Goal: Transaction & Acquisition: Purchase product/service

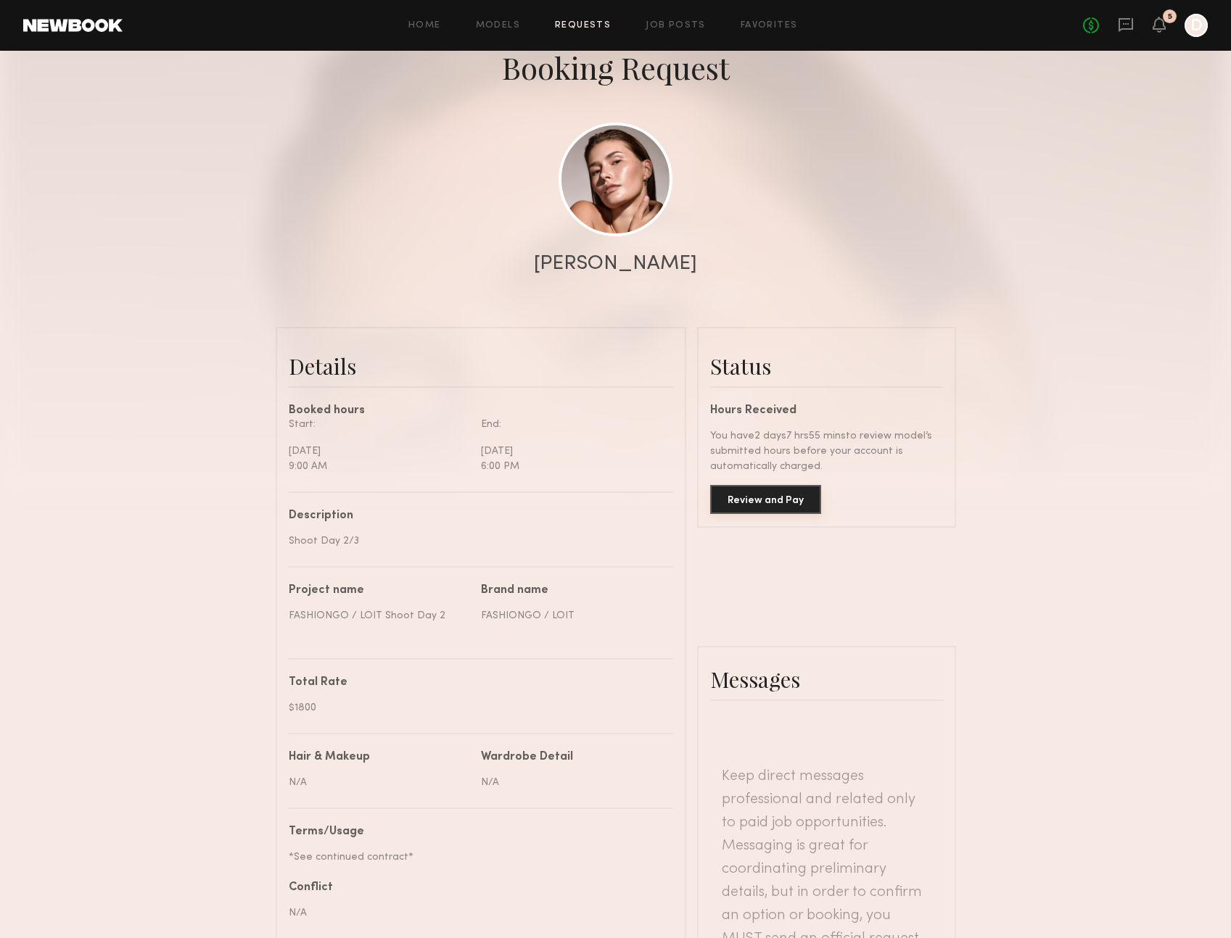
scroll to position [86, 0]
click at [765, 501] on button "Review and Pay" at bounding box center [765, 500] width 111 height 29
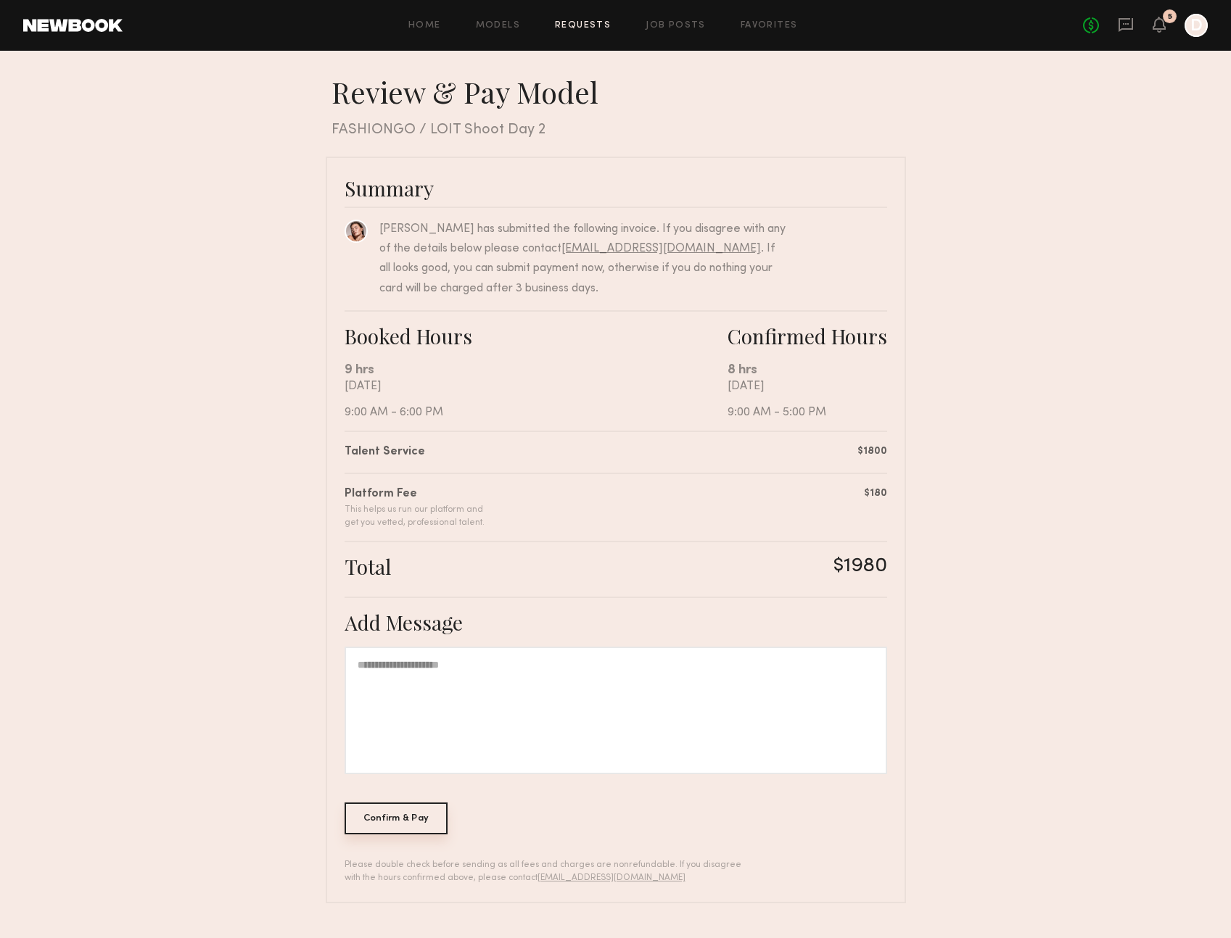
click at [420, 817] on div "Confirm & Pay" at bounding box center [396, 819] width 104 height 32
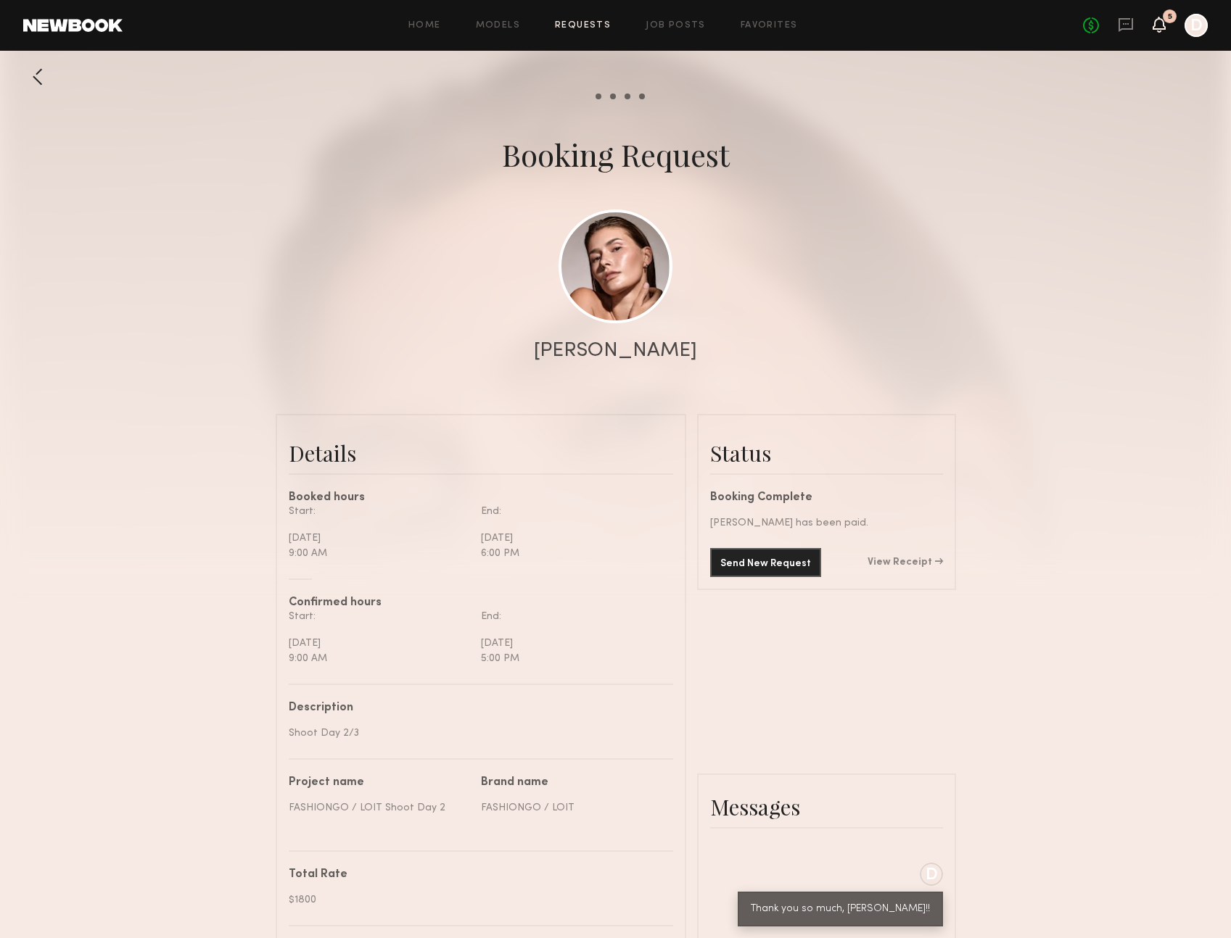
click at [1163, 22] on icon at bounding box center [1159, 24] width 12 height 10
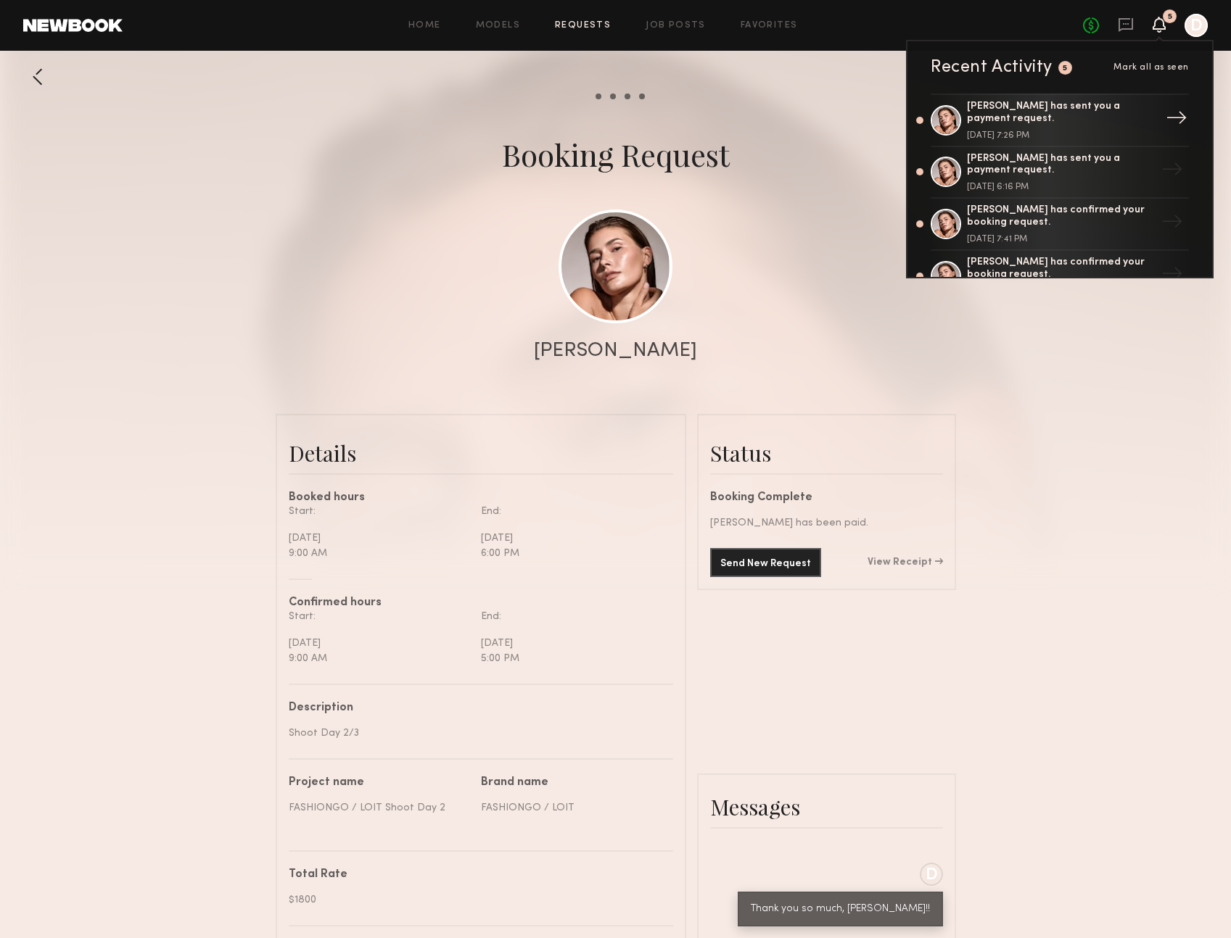
click at [1055, 115] on div "Chelsey M. has sent you a payment request." at bounding box center [1061, 113] width 189 height 25
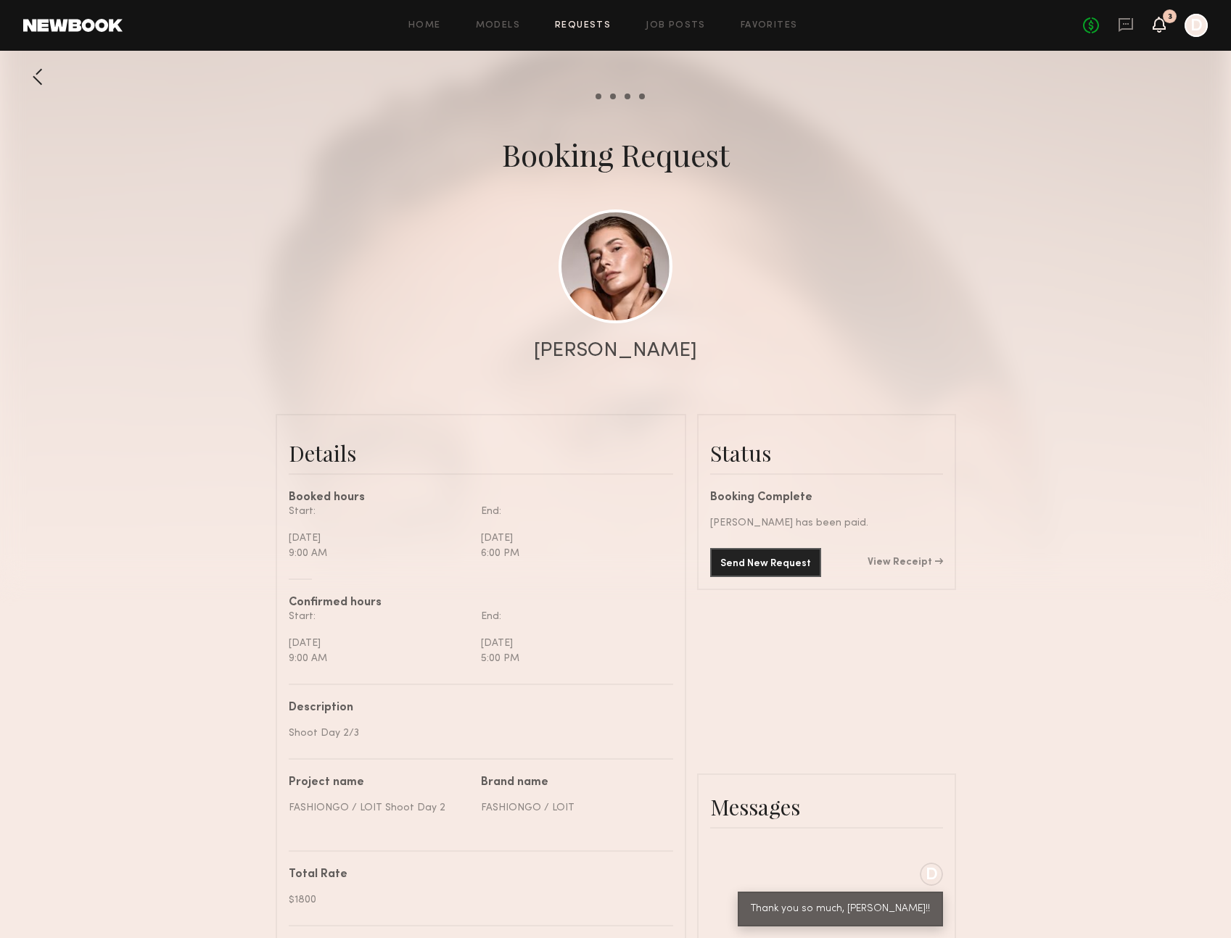
click at [1160, 20] on icon at bounding box center [1159, 24] width 12 height 10
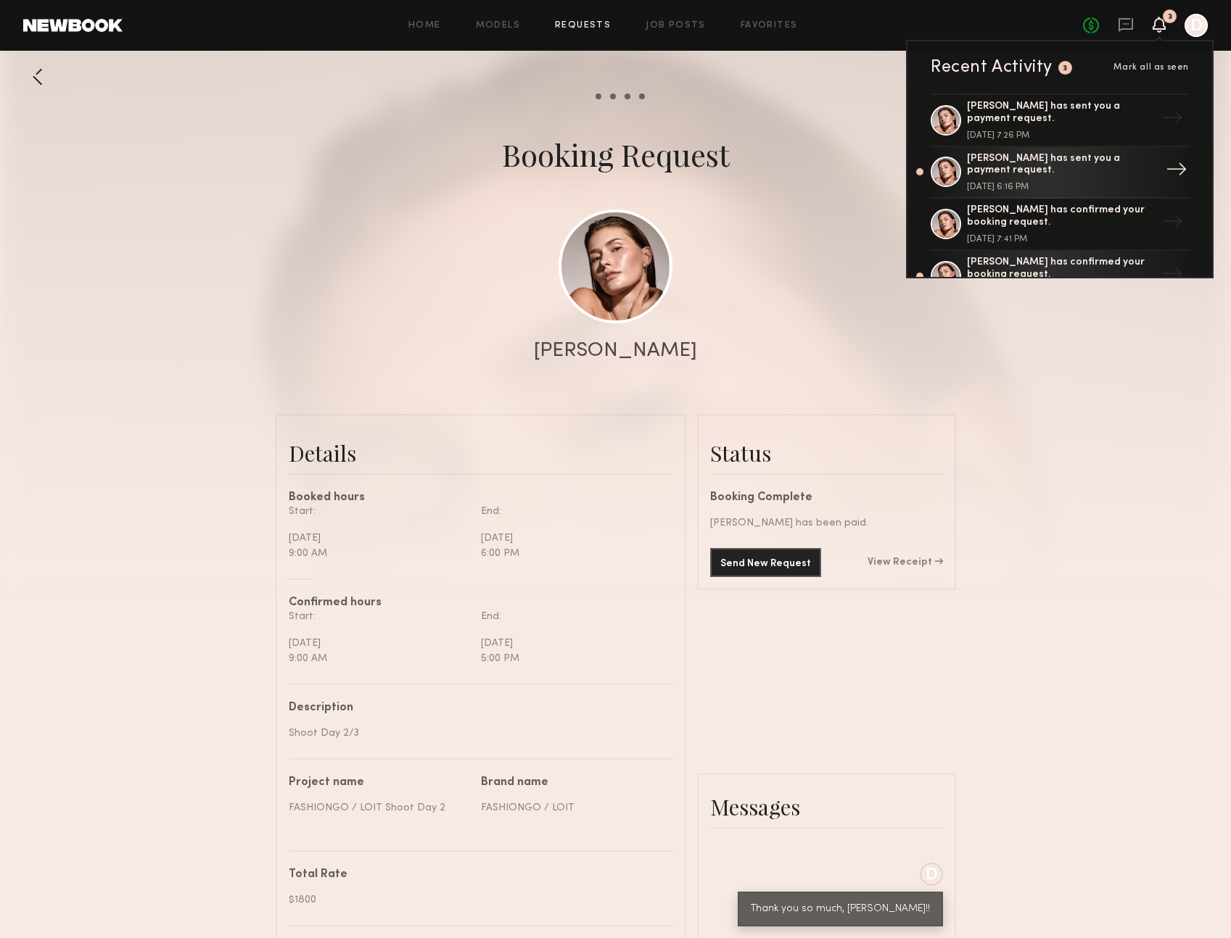
click at [1044, 173] on div "Chelsey M. has sent you a payment request." at bounding box center [1061, 165] width 189 height 25
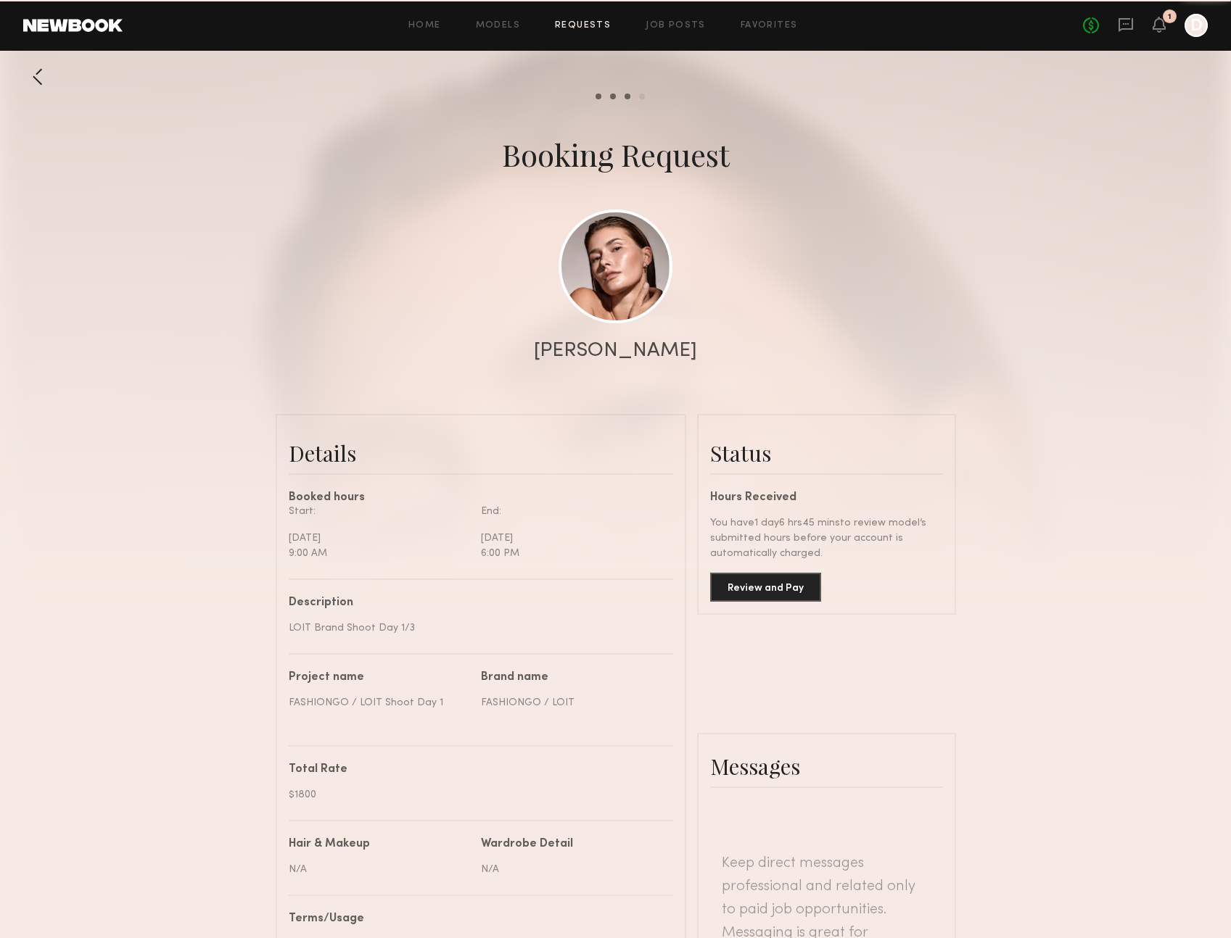
scroll to position [1157, 0]
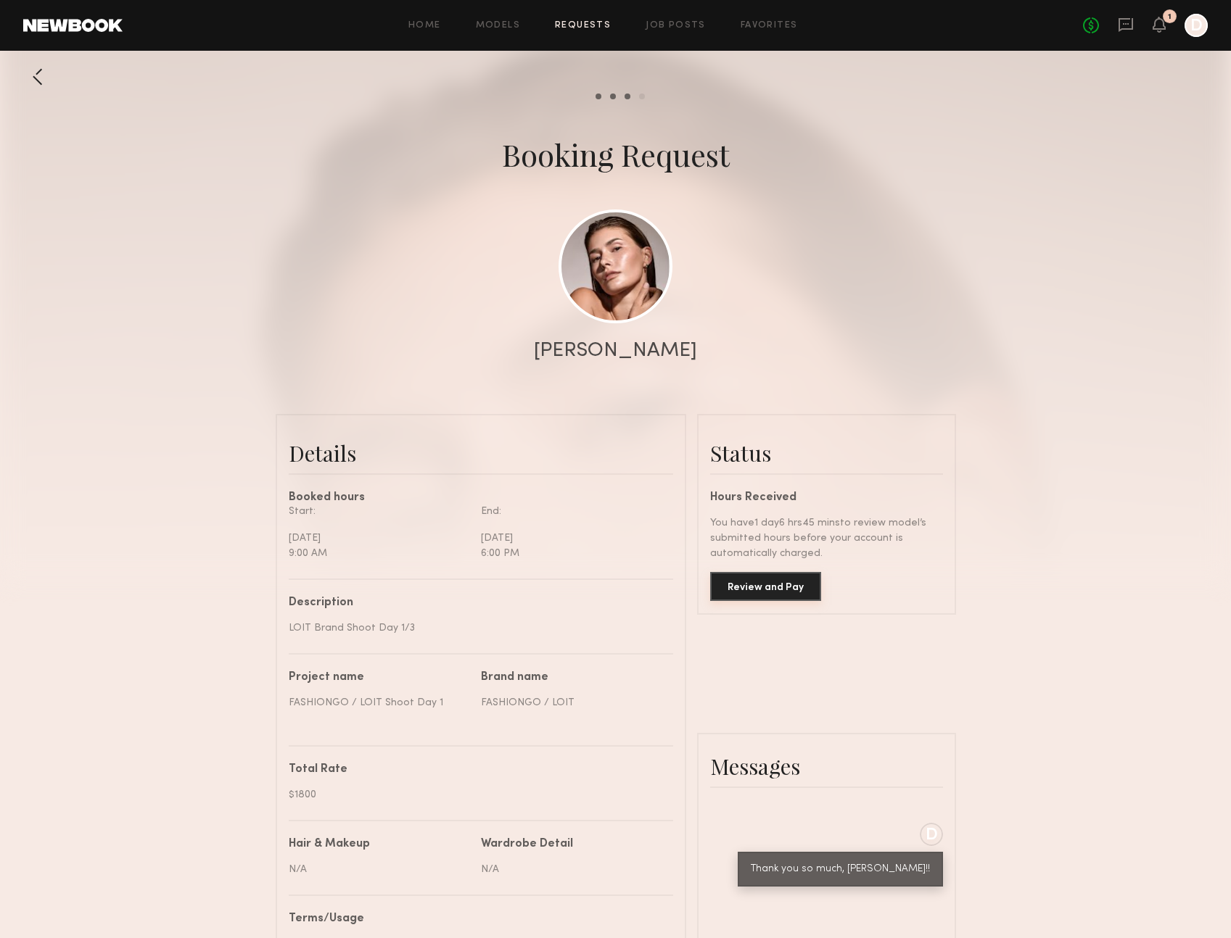
click at [761, 583] on button "Review and Pay" at bounding box center [765, 586] width 111 height 29
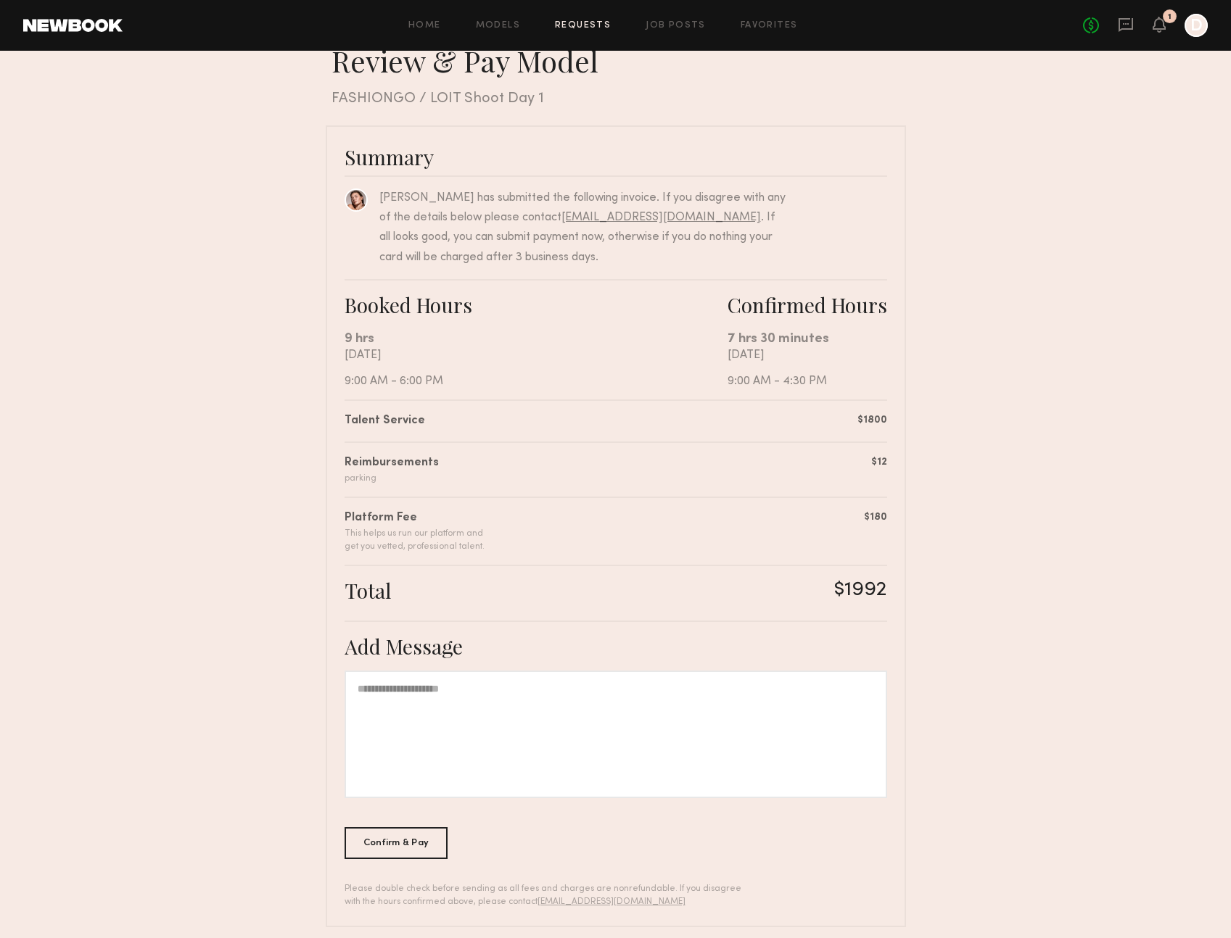
scroll to position [44, 0]
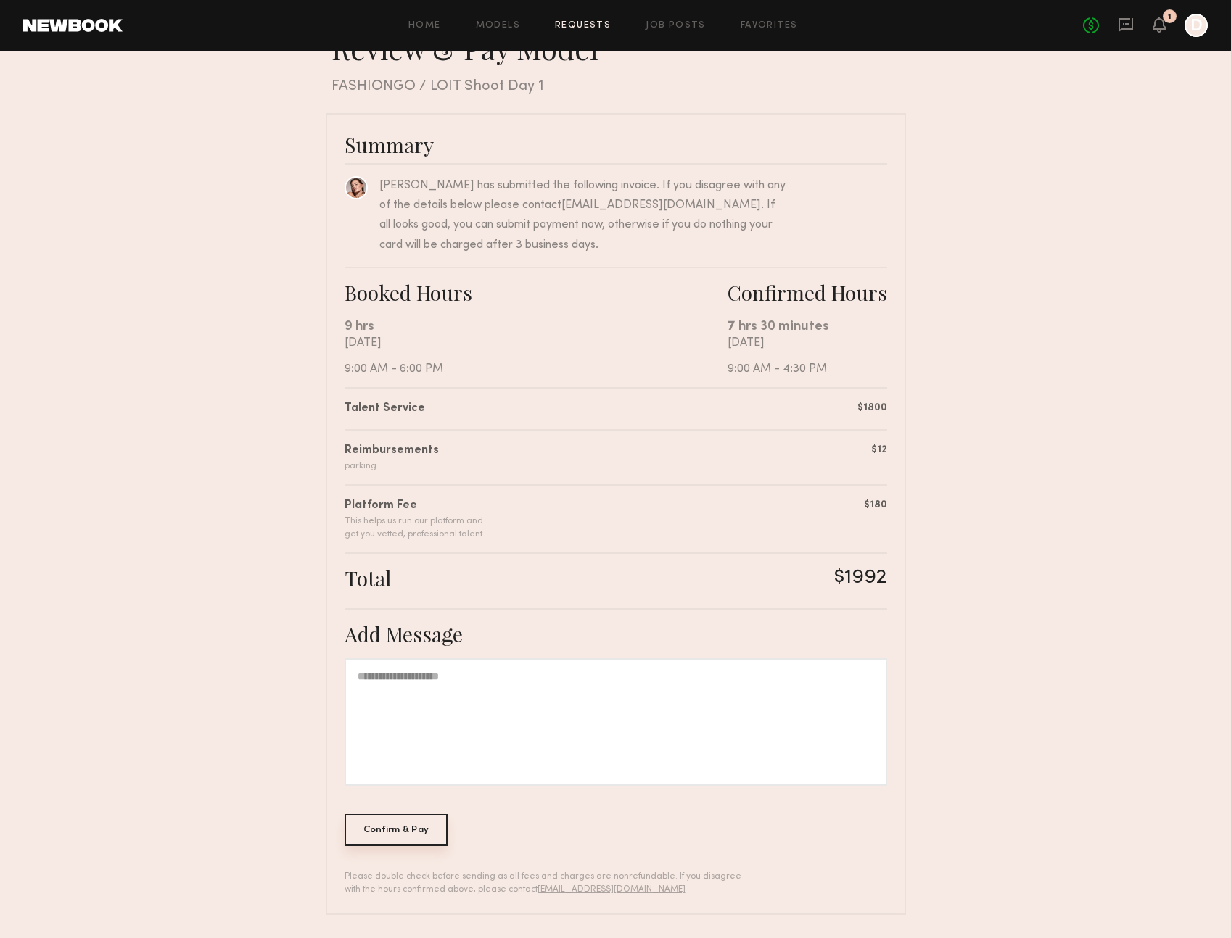
click at [400, 831] on div "Confirm & Pay" at bounding box center [396, 830] width 104 height 32
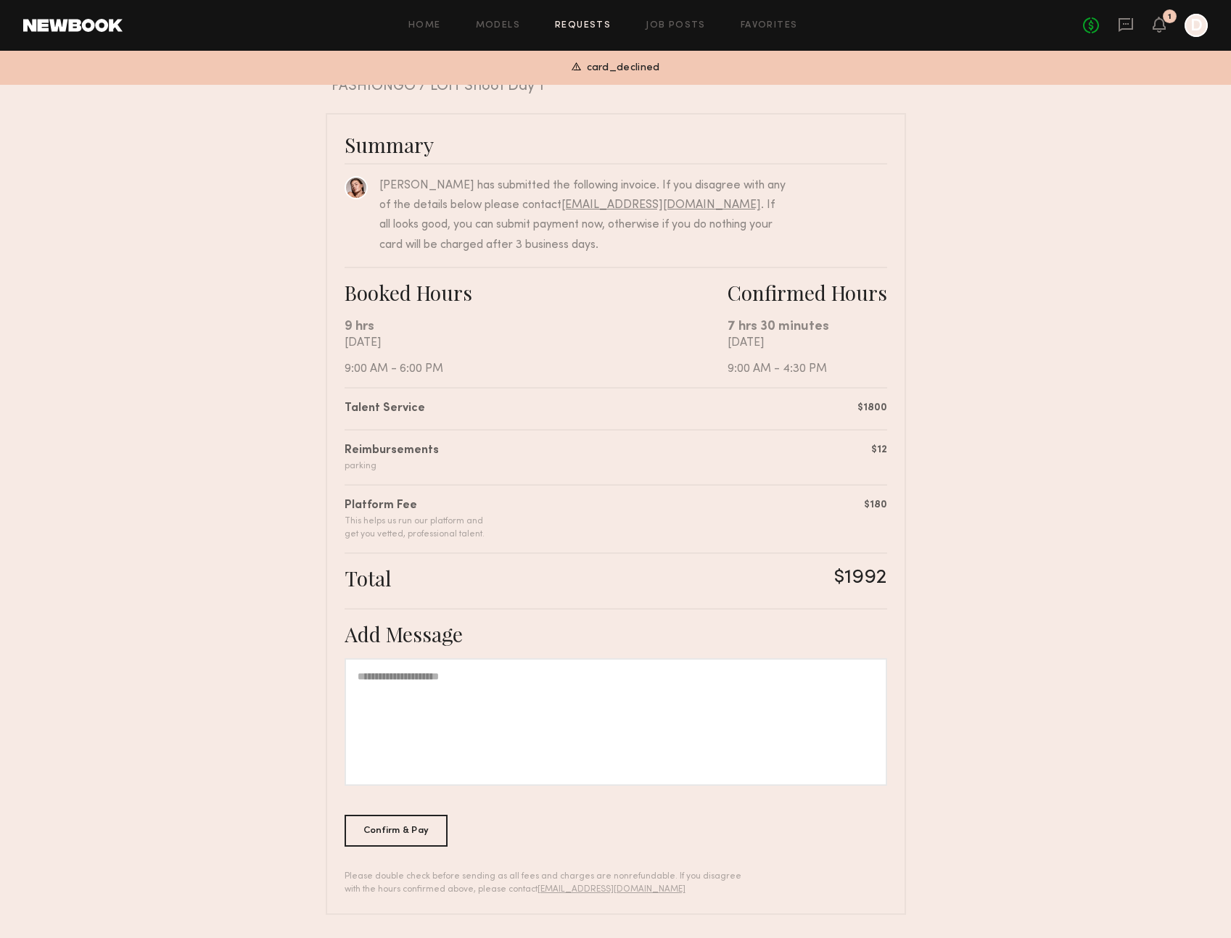
scroll to position [0, 0]
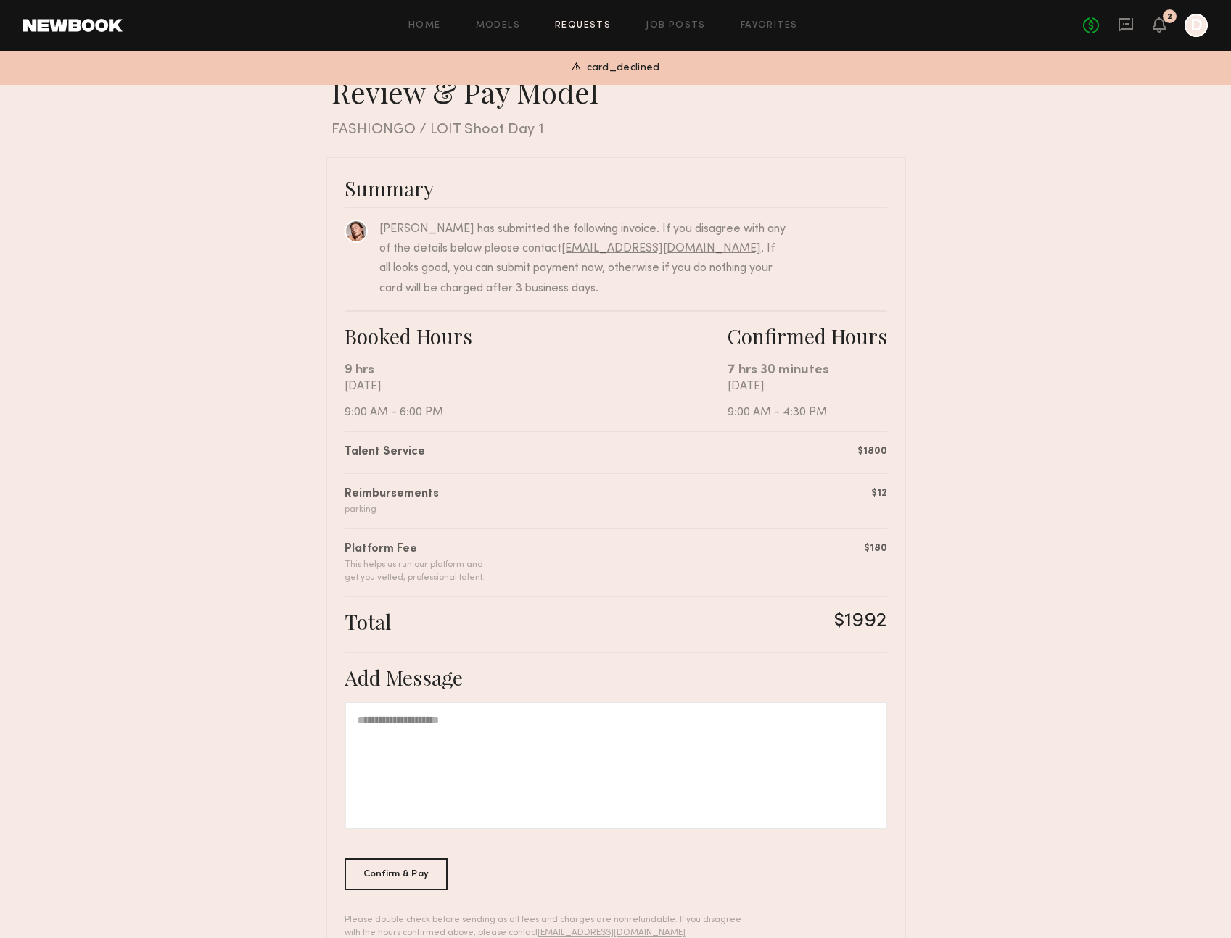
click at [707, 631] on div "Total $1992" at bounding box center [615, 624] width 542 height 31
click at [642, 70] on span "card_declined" at bounding box center [623, 68] width 73 height 17
click at [731, 141] on div "Review & Pay Model Review & Pay Model FASHIONGO / LOIT Shoot Day 1 Summary Chel…" at bounding box center [616, 516] width 580 height 885
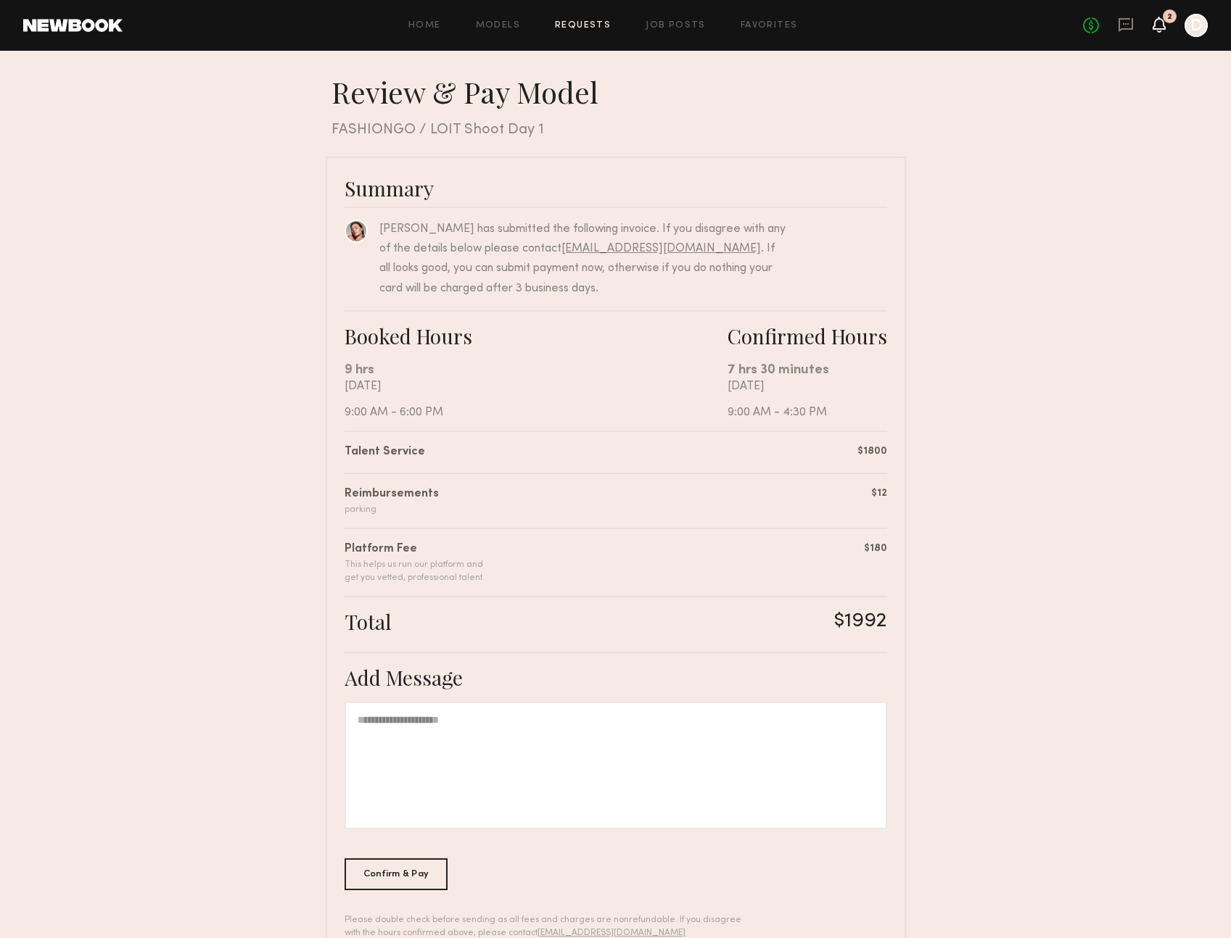
click at [1159, 26] on icon at bounding box center [1159, 24] width 12 height 10
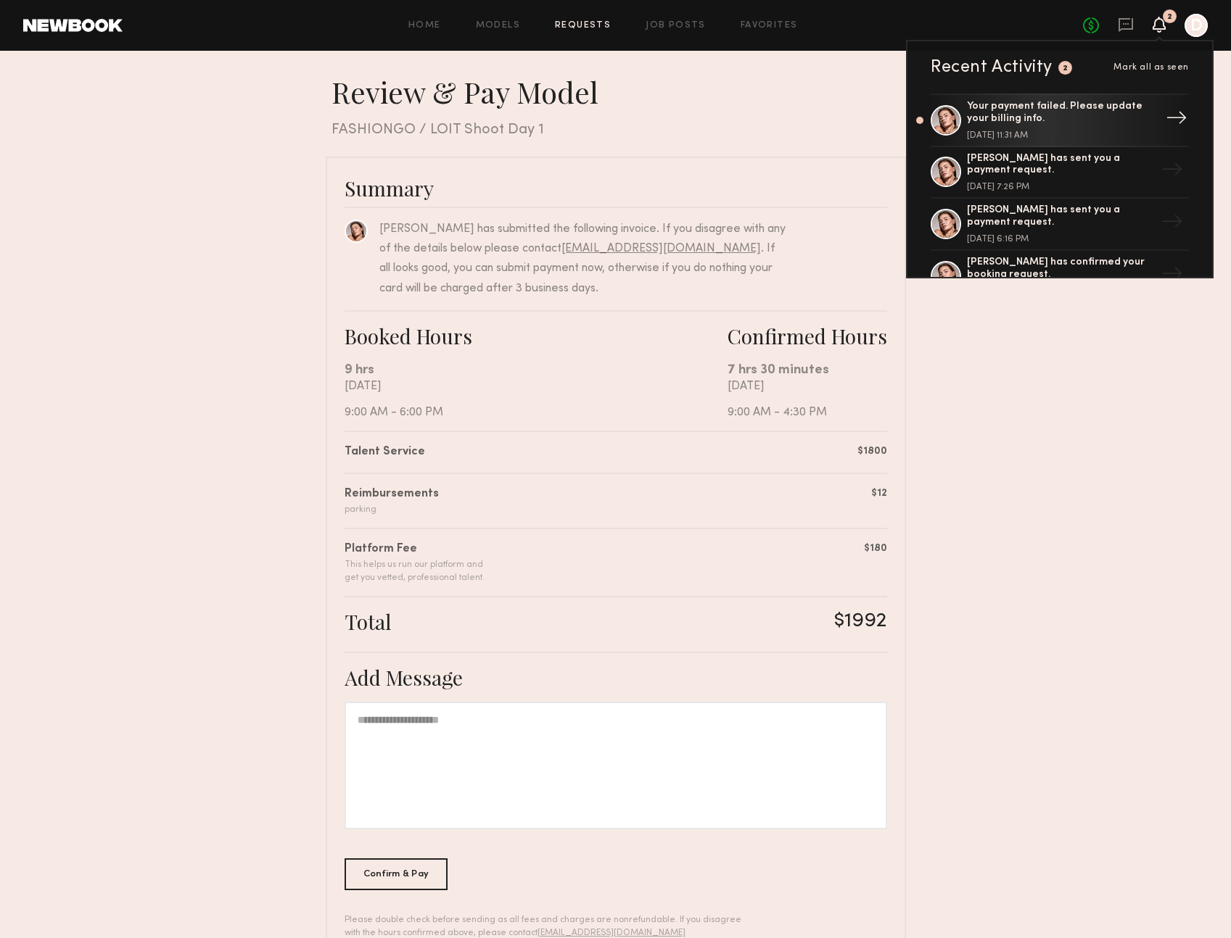
click at [1079, 117] on div "Your payment failed. Please update your billing info." at bounding box center [1061, 113] width 189 height 25
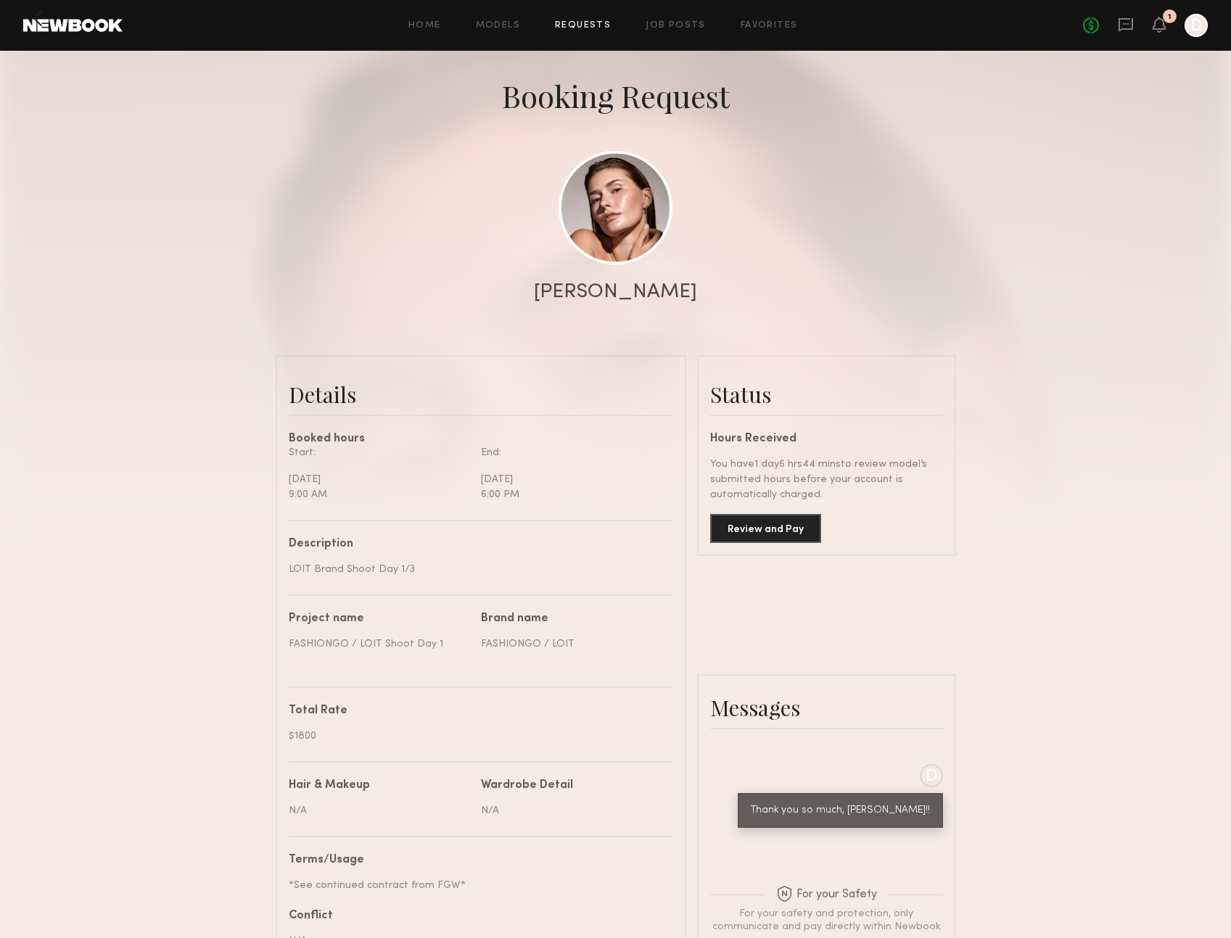
scroll to position [64, 0]
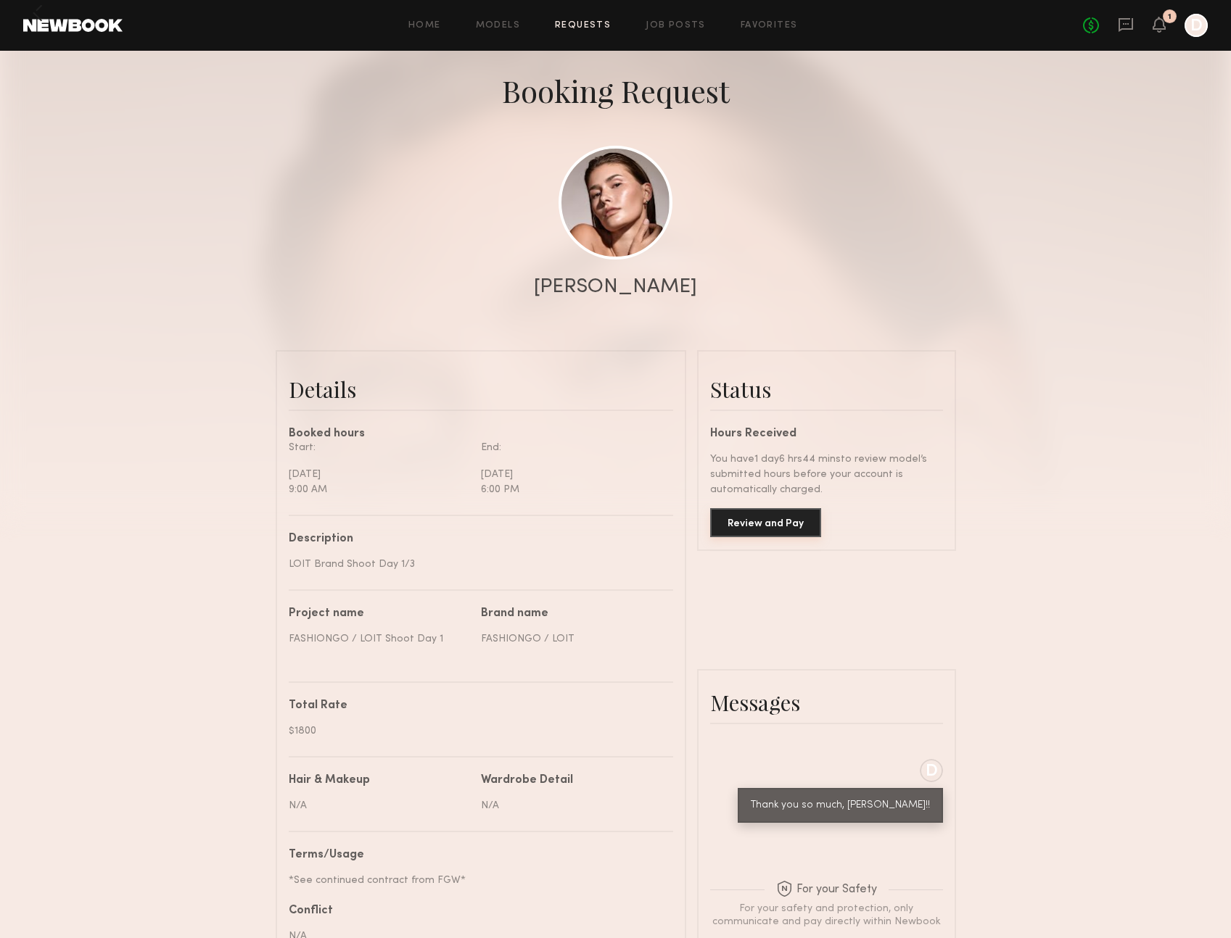
click at [765, 519] on button "Review and Pay" at bounding box center [765, 522] width 111 height 29
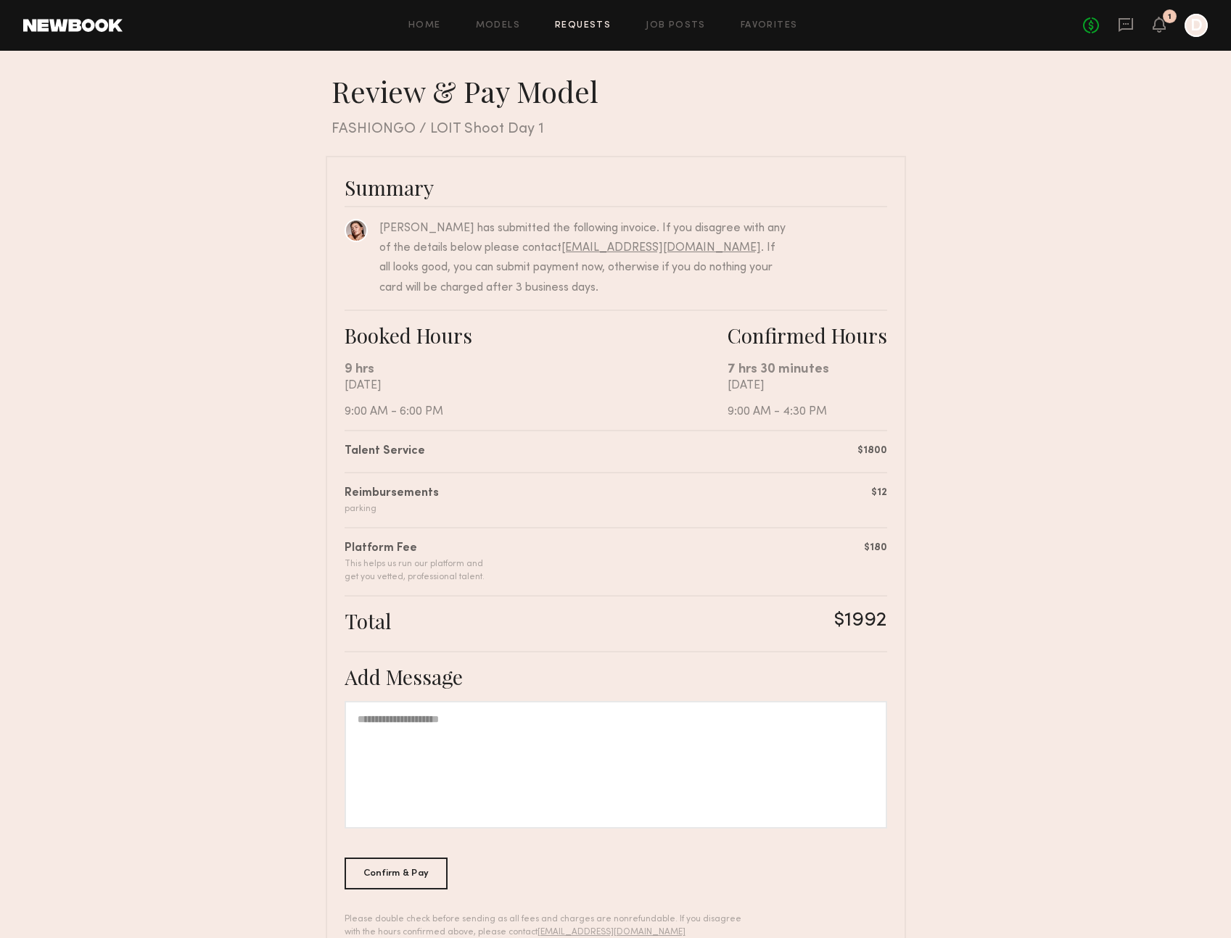
scroll to position [44, 0]
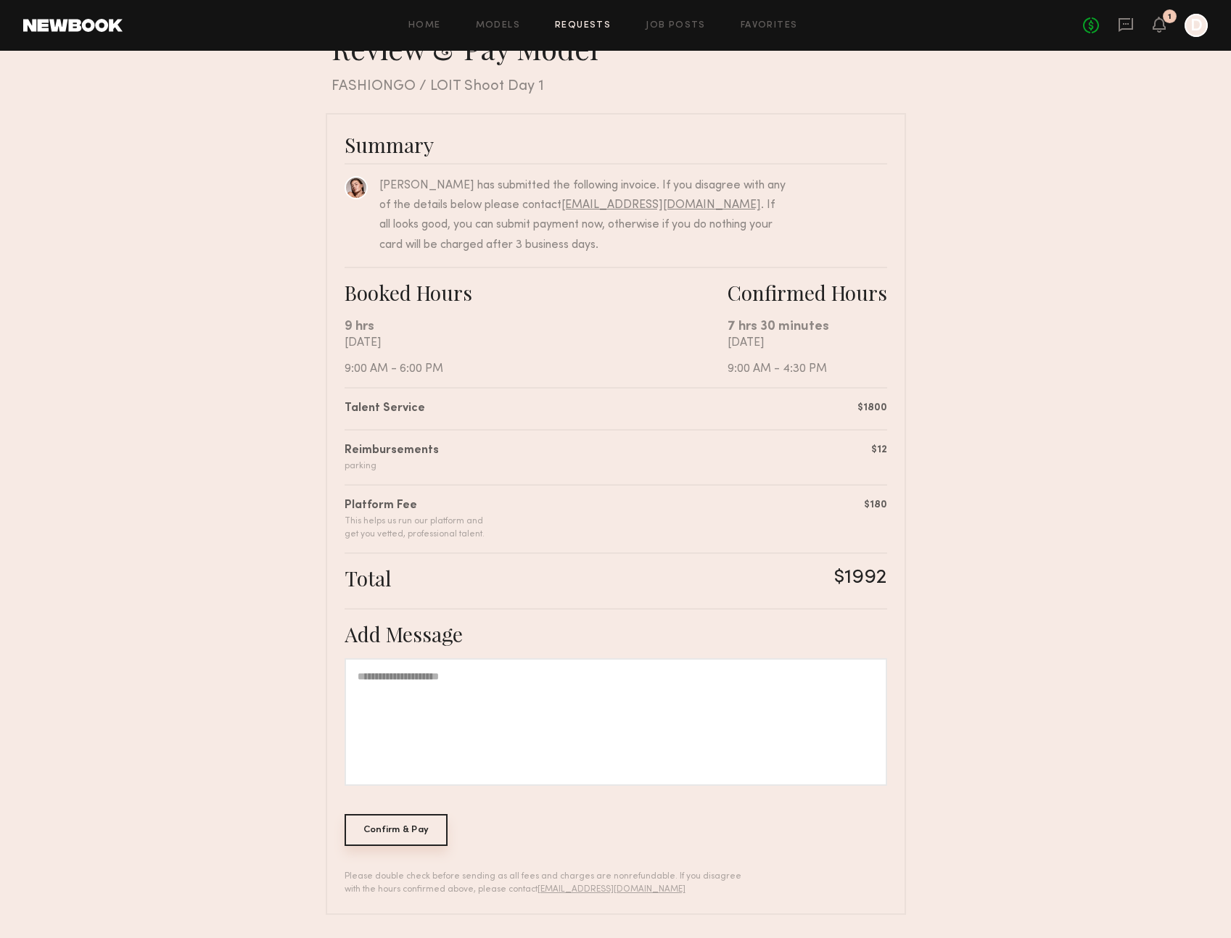
click at [400, 829] on div "Confirm & Pay" at bounding box center [396, 830] width 104 height 32
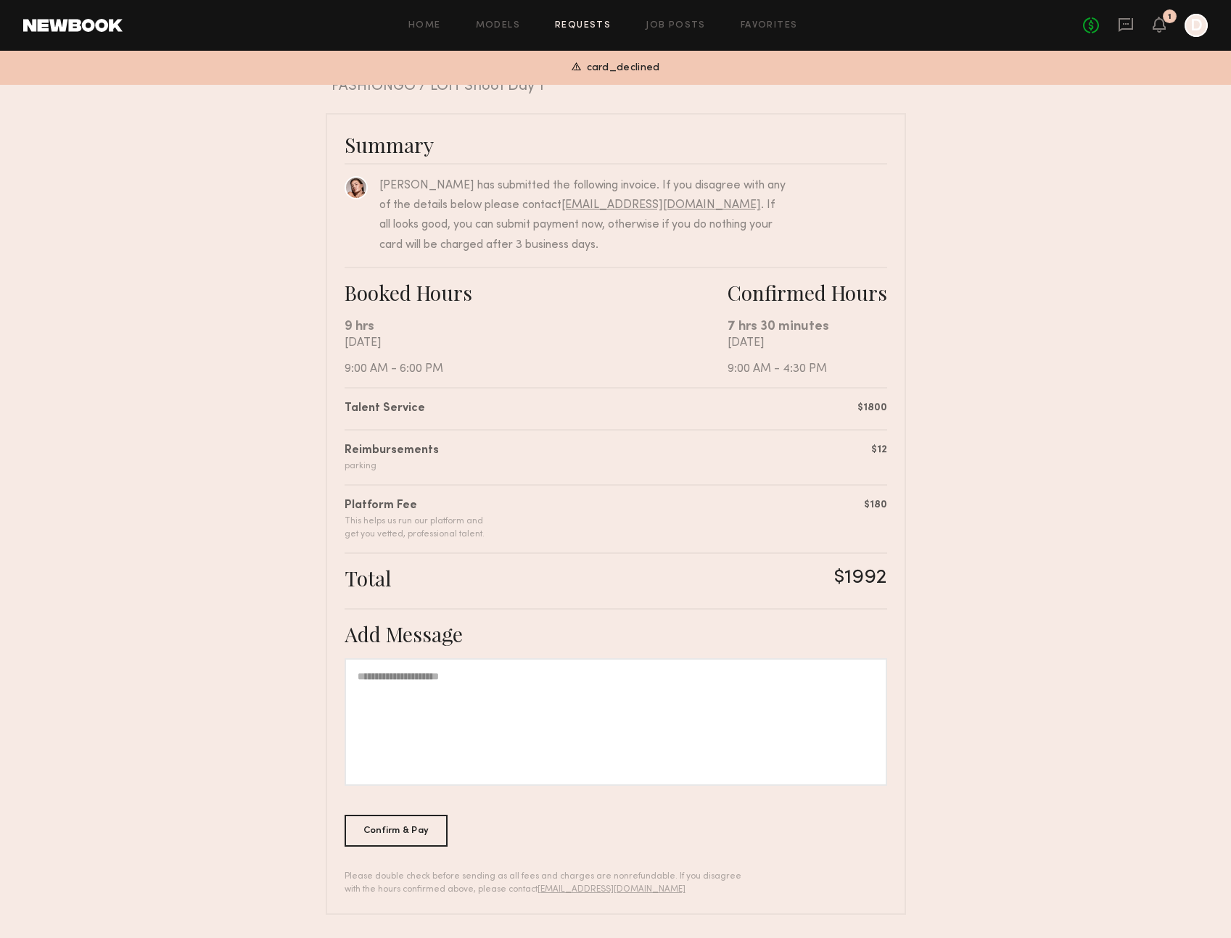
click at [1165, 27] on div "No fees up to $5,000 1 D" at bounding box center [1145, 25] width 125 height 23
click at [1161, 27] on icon at bounding box center [1159, 24] width 12 height 10
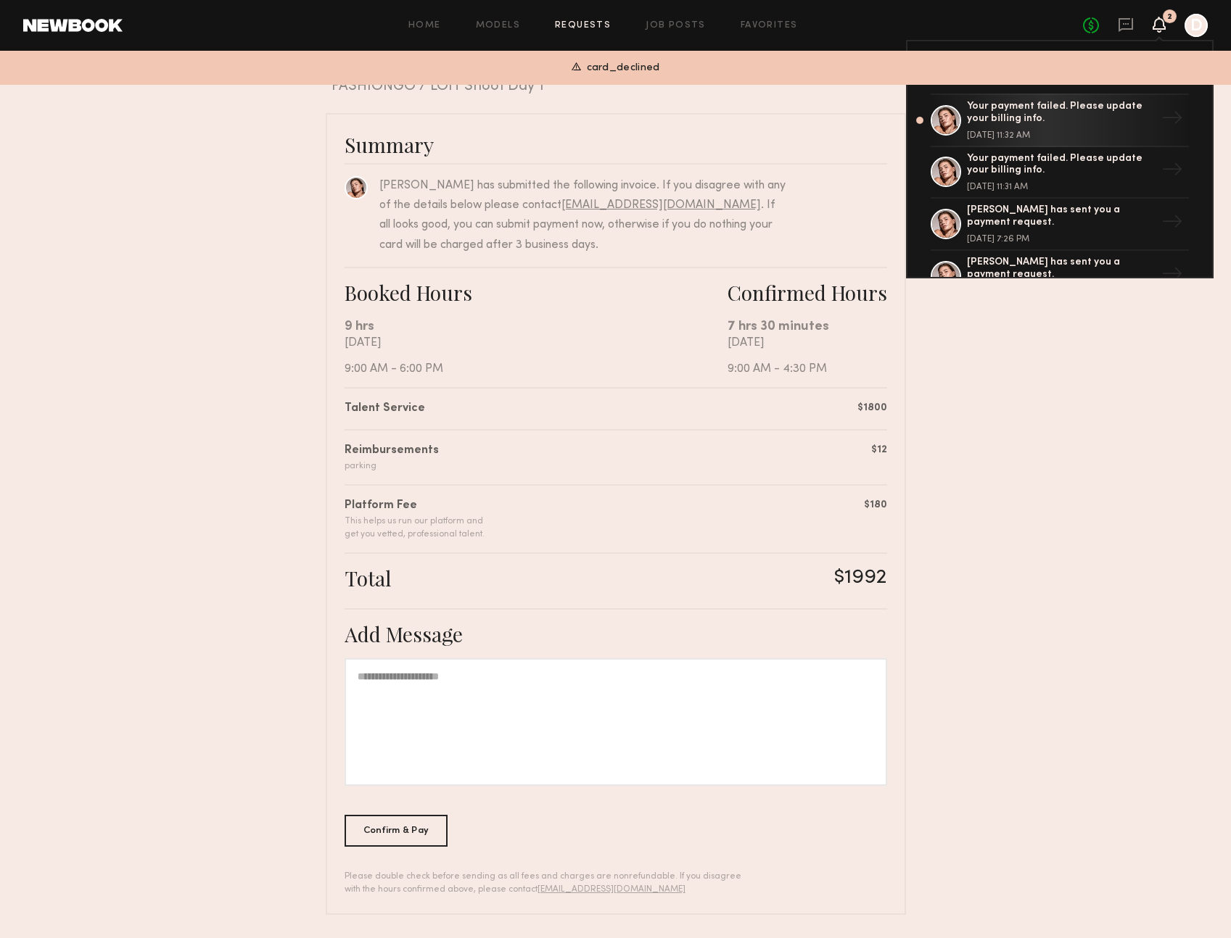
click at [1200, 27] on div at bounding box center [1195, 25] width 23 height 23
